Goal: Answer question/provide support

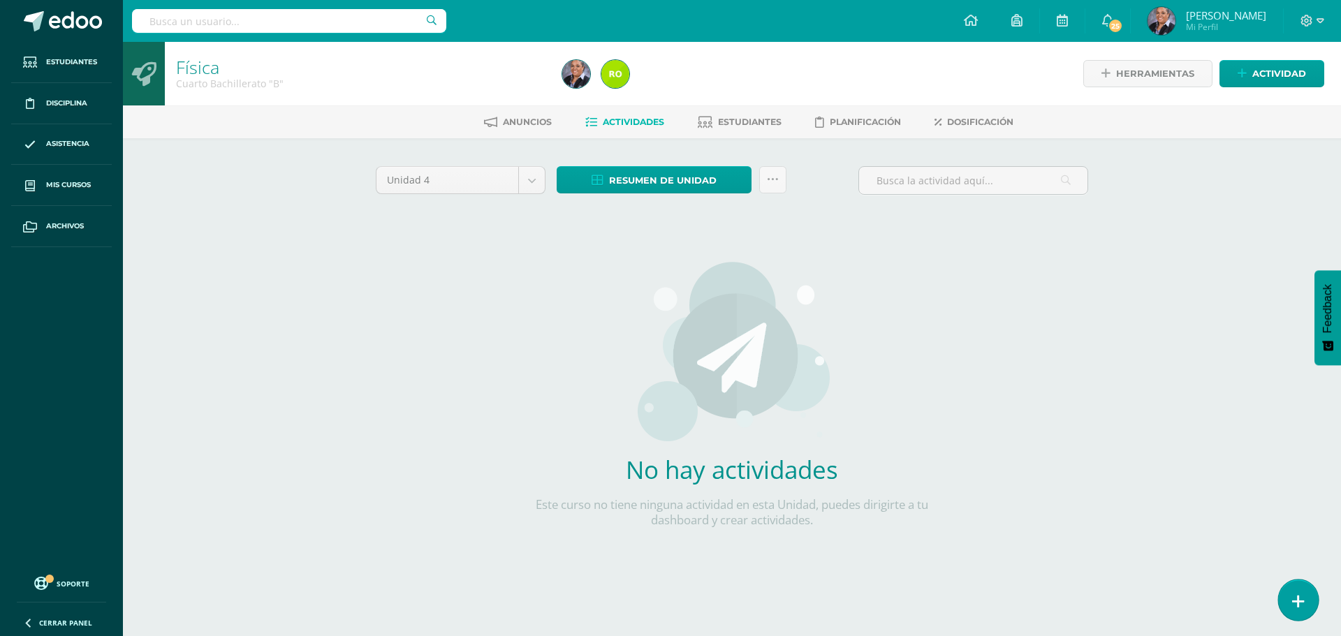
click at [1304, 604] on link at bounding box center [1298, 600] width 40 height 41
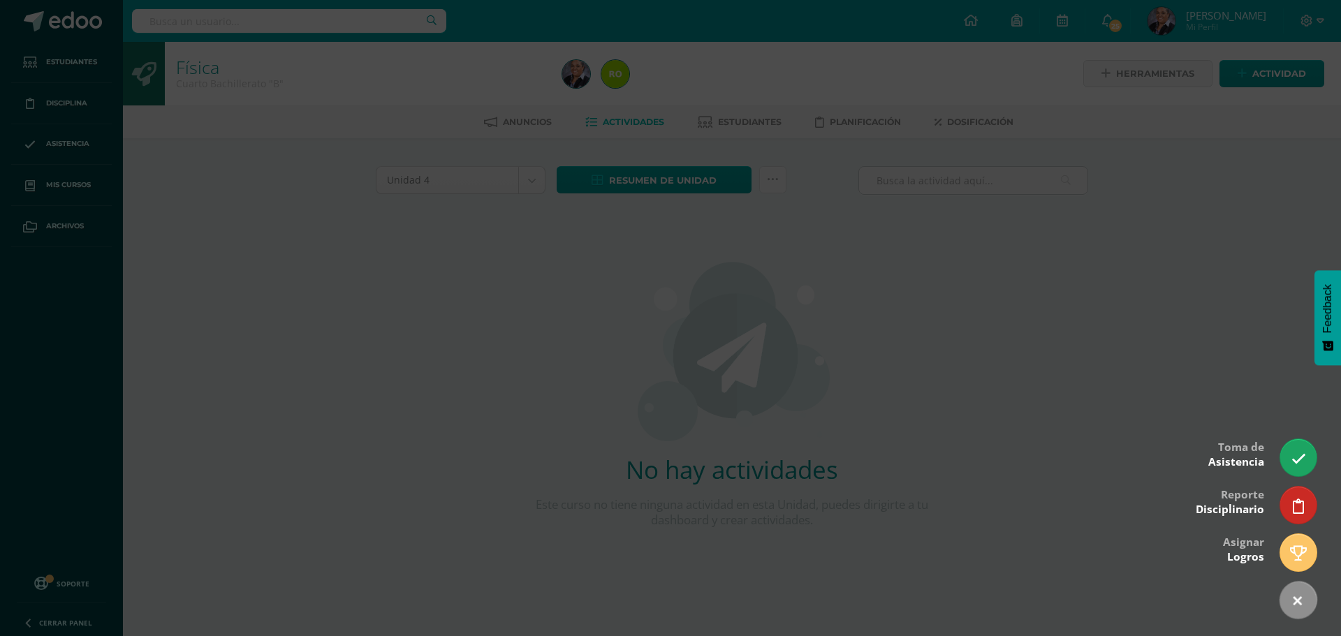
click at [1280, 458] on div at bounding box center [670, 318] width 1341 height 636
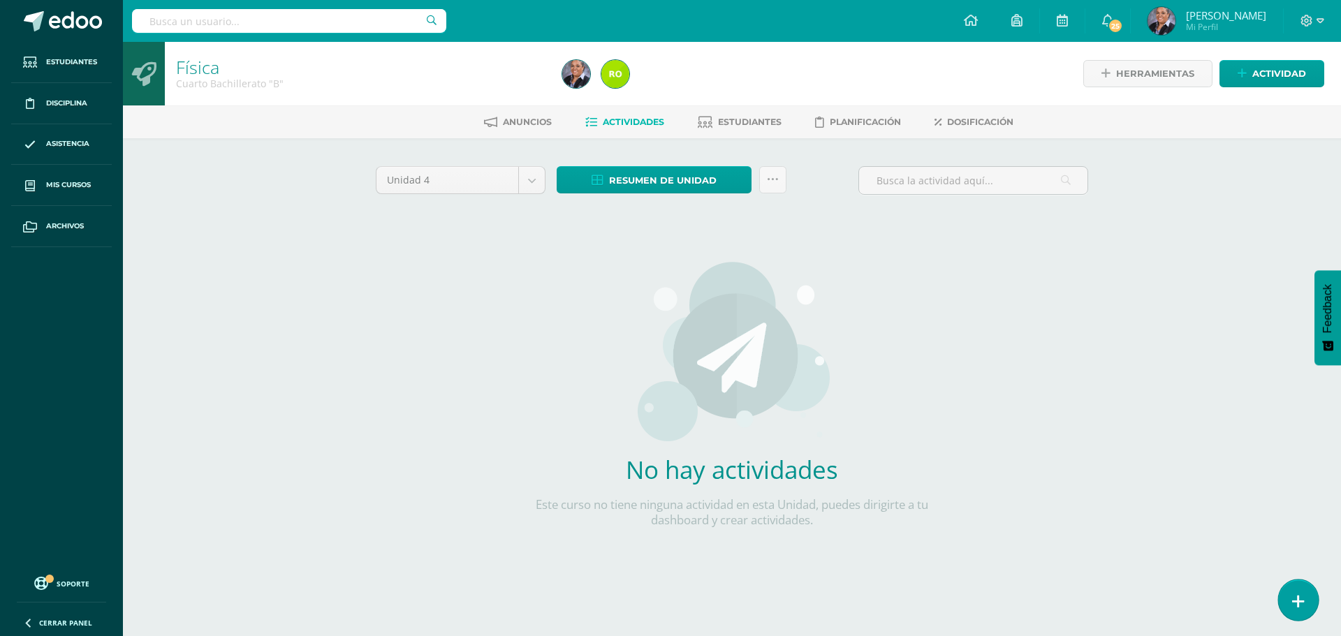
click at [1299, 604] on icon at bounding box center [1298, 602] width 13 height 16
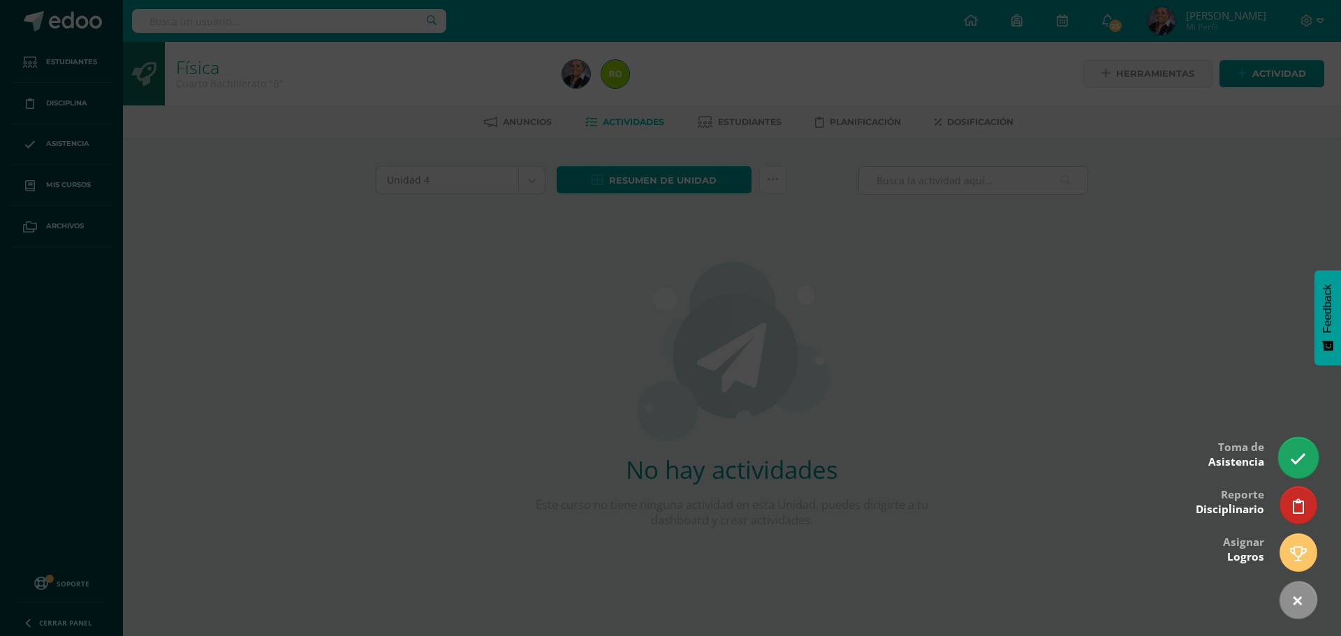
click at [1311, 465] on link at bounding box center [1298, 457] width 40 height 41
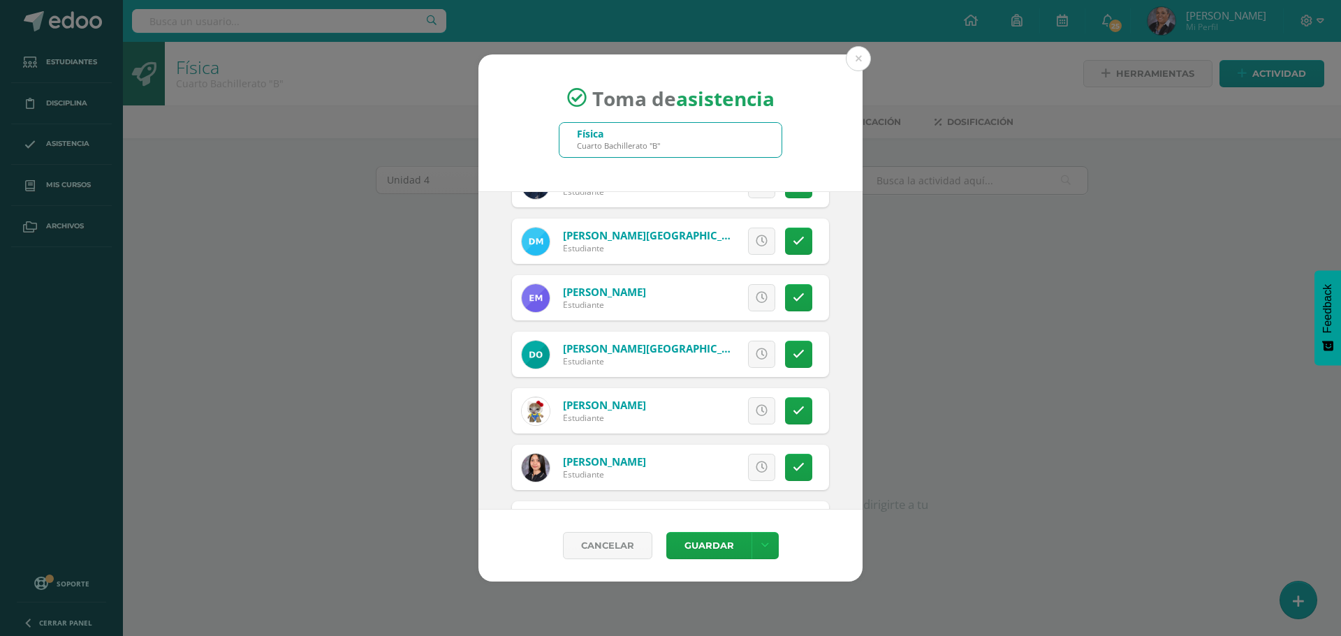
scroll to position [1607, 0]
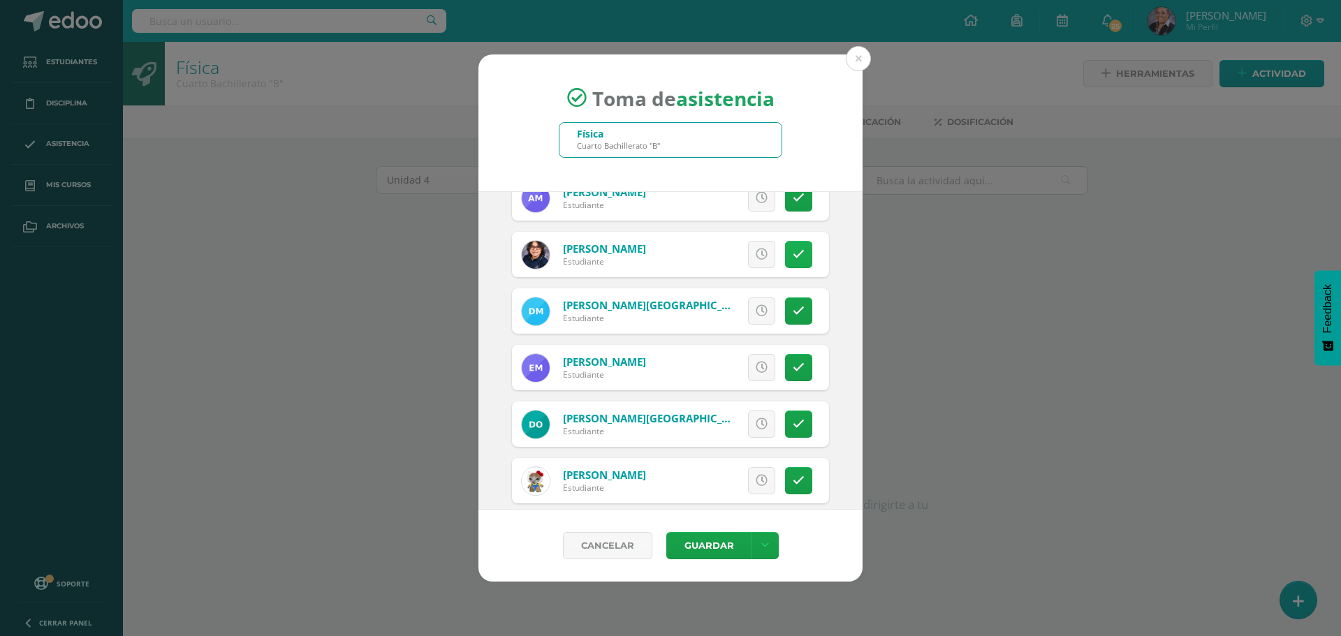
click at [793, 258] on icon at bounding box center [799, 255] width 12 height 12
click at [741, 544] on button "Guardar" at bounding box center [708, 545] width 85 height 27
